Goal: Navigation & Orientation: Understand site structure

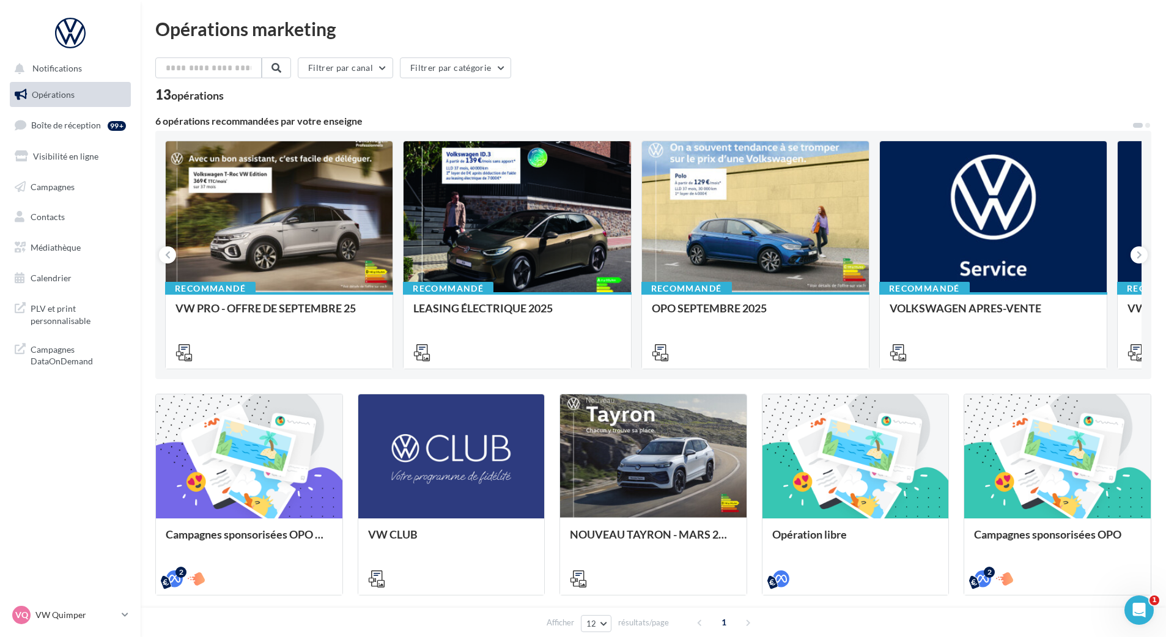
click at [61, 427] on nav "Notifications Opérations Boîte de réception 99+ Visibilité en ligne Campagnes C…" at bounding box center [70, 318] width 141 height 637
